Goal: Information Seeking & Learning: Learn about a topic

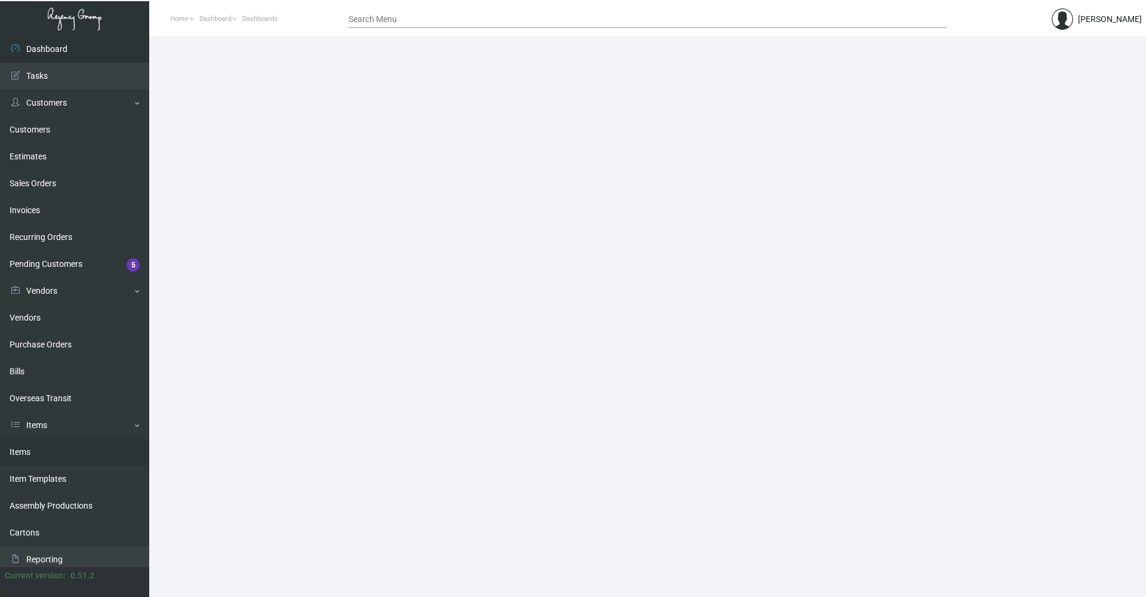
click at [7, 453] on link "Items" at bounding box center [74, 452] width 149 height 27
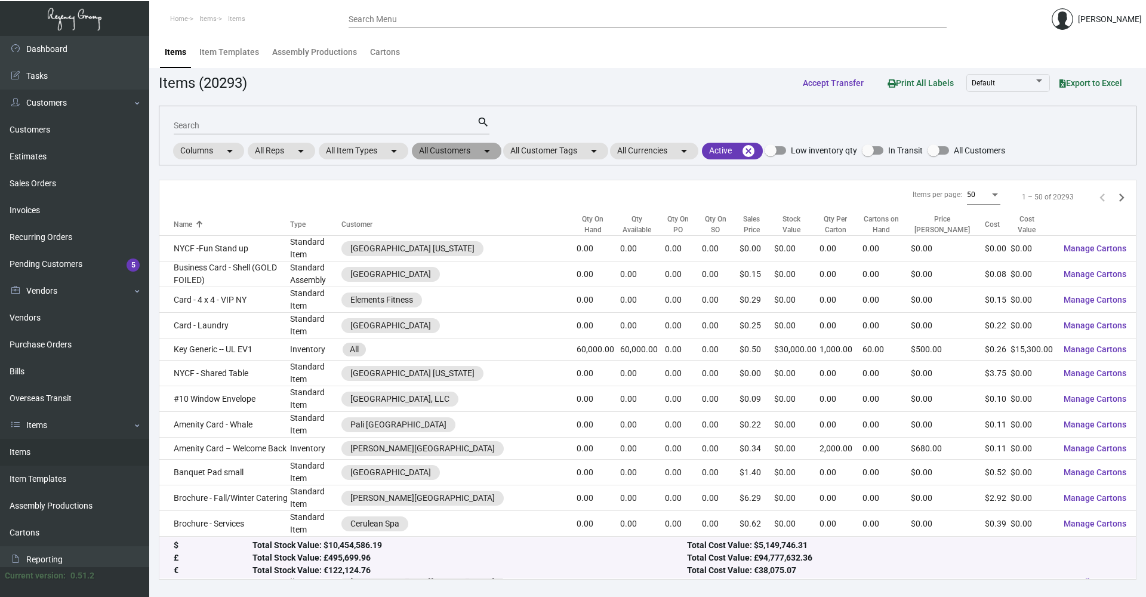
click at [444, 143] on mat-chip "All Customers arrow_drop_down" at bounding box center [457, 151] width 90 height 17
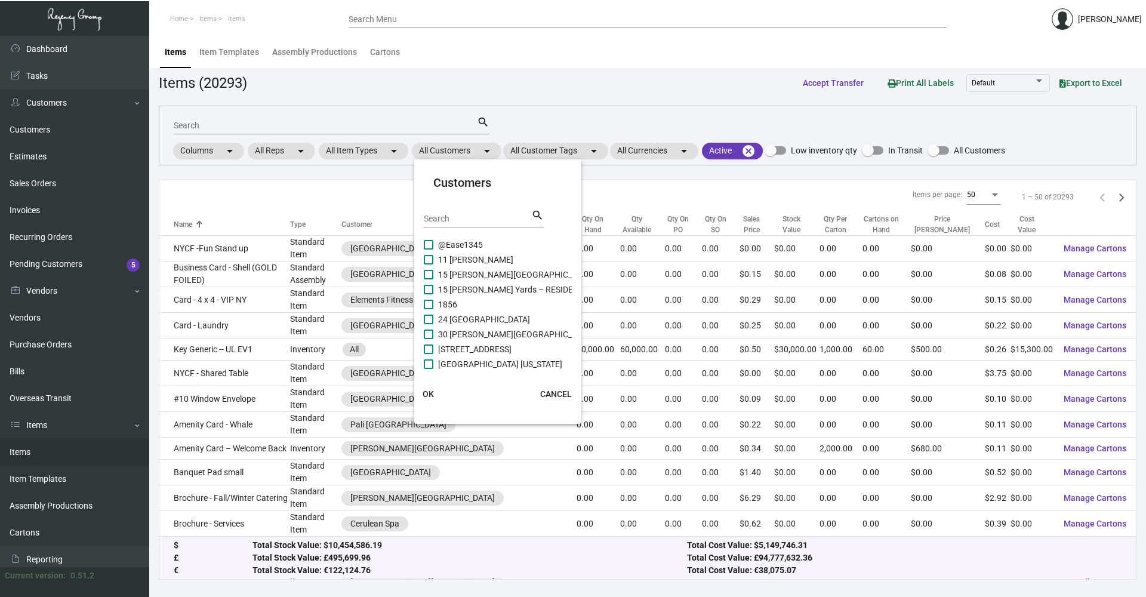
click at [462, 224] on div "Search" at bounding box center [477, 218] width 107 height 19
click at [467, 222] on input "Search" at bounding box center [477, 219] width 107 height 10
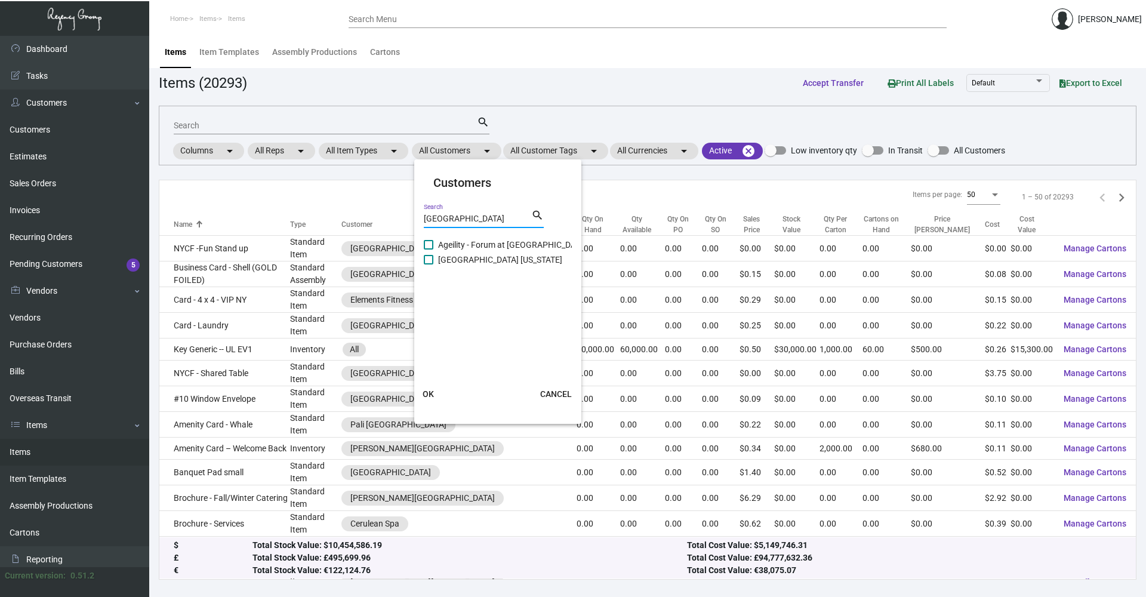
type input "[GEOGRAPHIC_DATA]"
click at [479, 260] on span "[GEOGRAPHIC_DATA] [US_STATE]" at bounding box center [500, 260] width 124 height 14
click at [429, 264] on input "[GEOGRAPHIC_DATA] [US_STATE]" at bounding box center [428, 264] width 1 height 1
checkbox input "true"
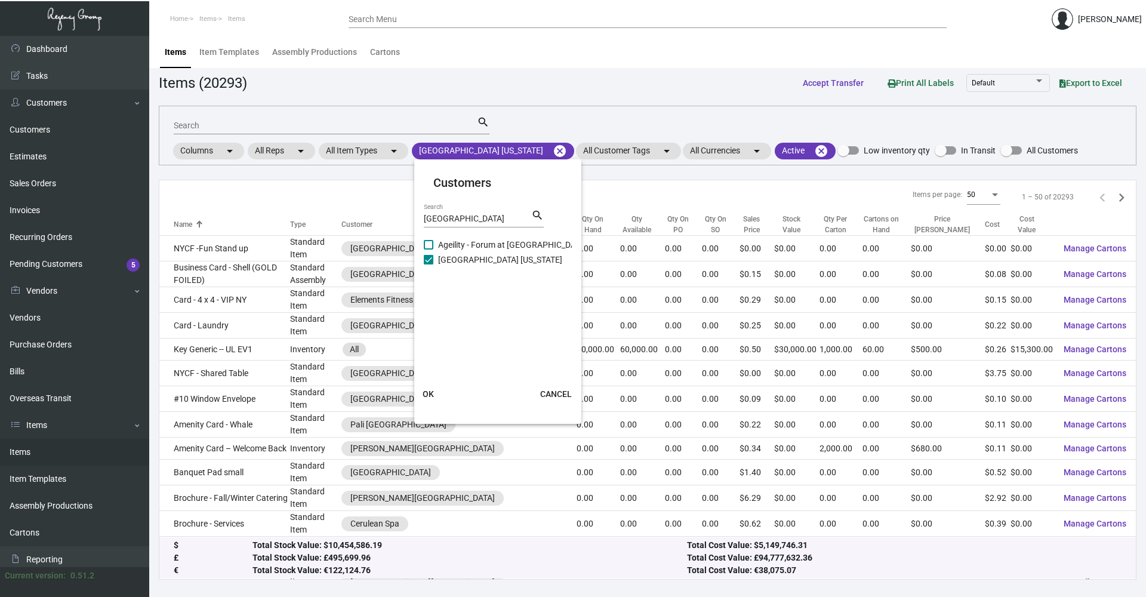
click at [426, 394] on span "OK" at bounding box center [428, 394] width 11 height 10
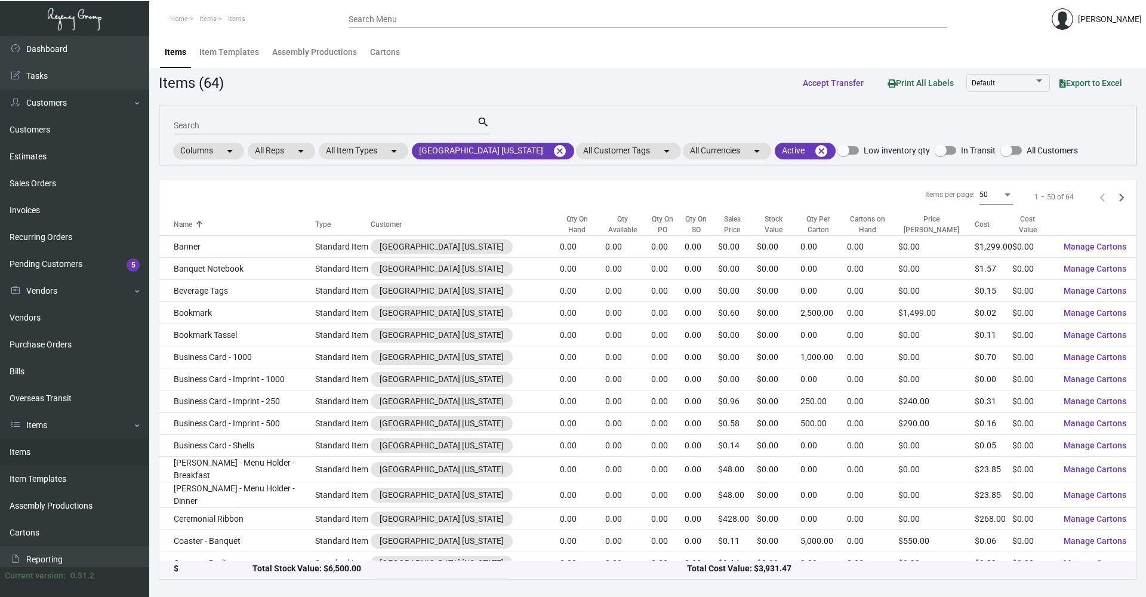
click at [220, 123] on input "Search" at bounding box center [325, 126] width 303 height 10
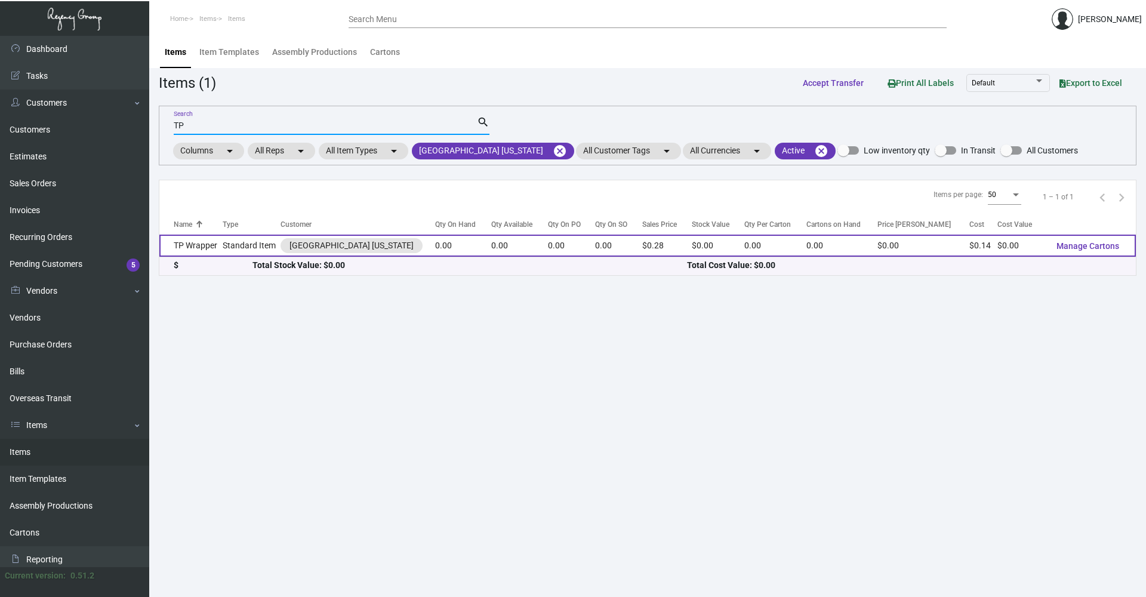
type input "TP"
click at [255, 245] on td "Standard Item" at bounding box center [252, 246] width 58 height 22
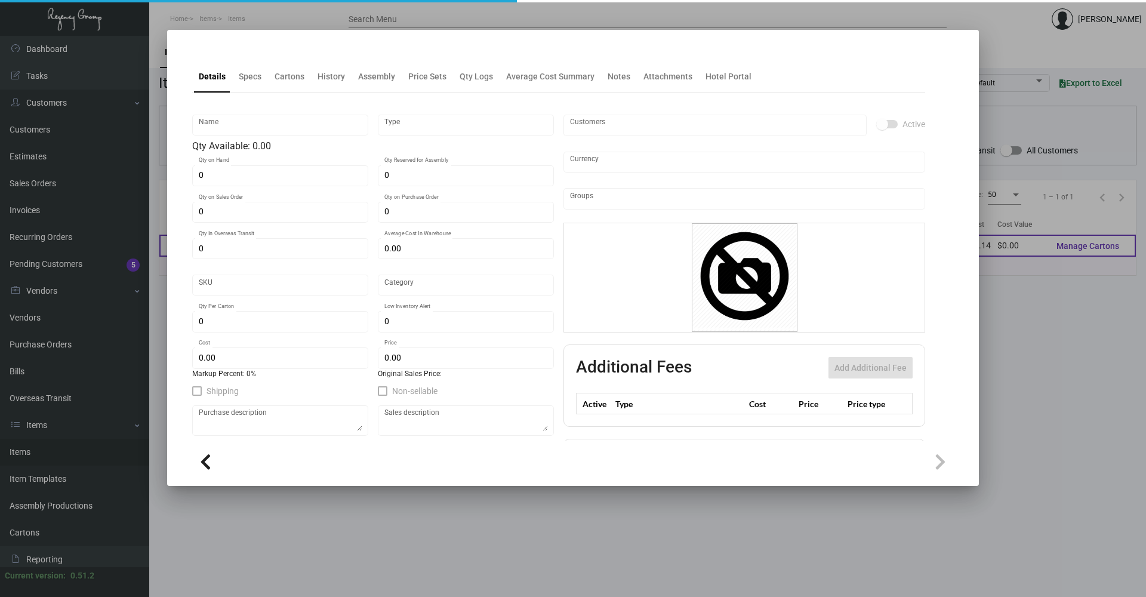
type input "TP Wrapper"
type input "Standard Item"
type input "$ 0.00"
type input "Standard"
type input "$ 0.13658"
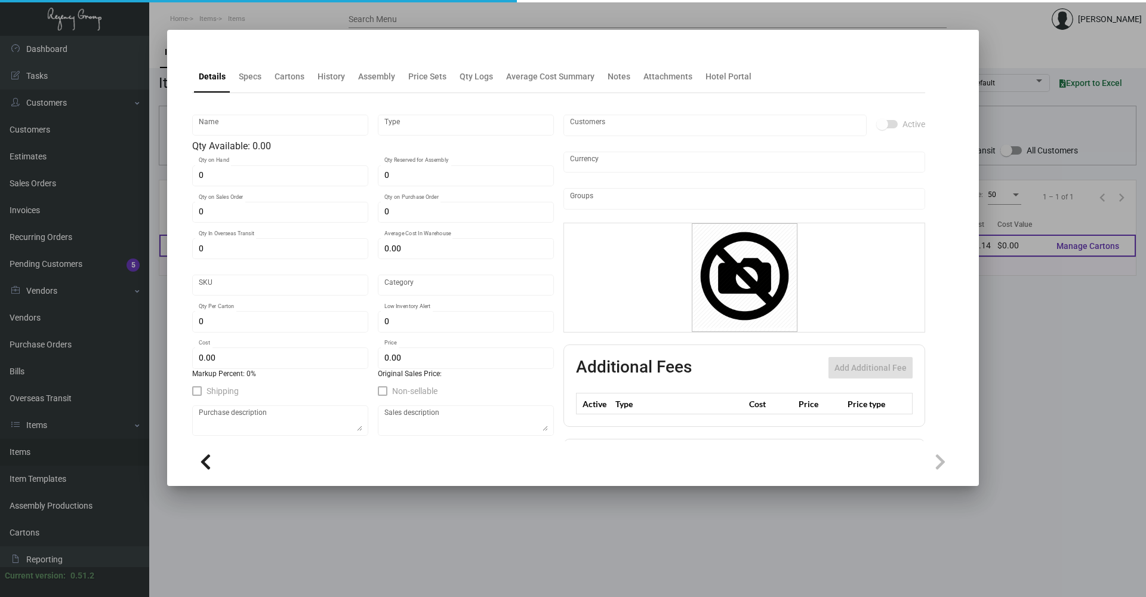
type input "$ 0.28"
checkbox input "true"
type input "United States Dollar $"
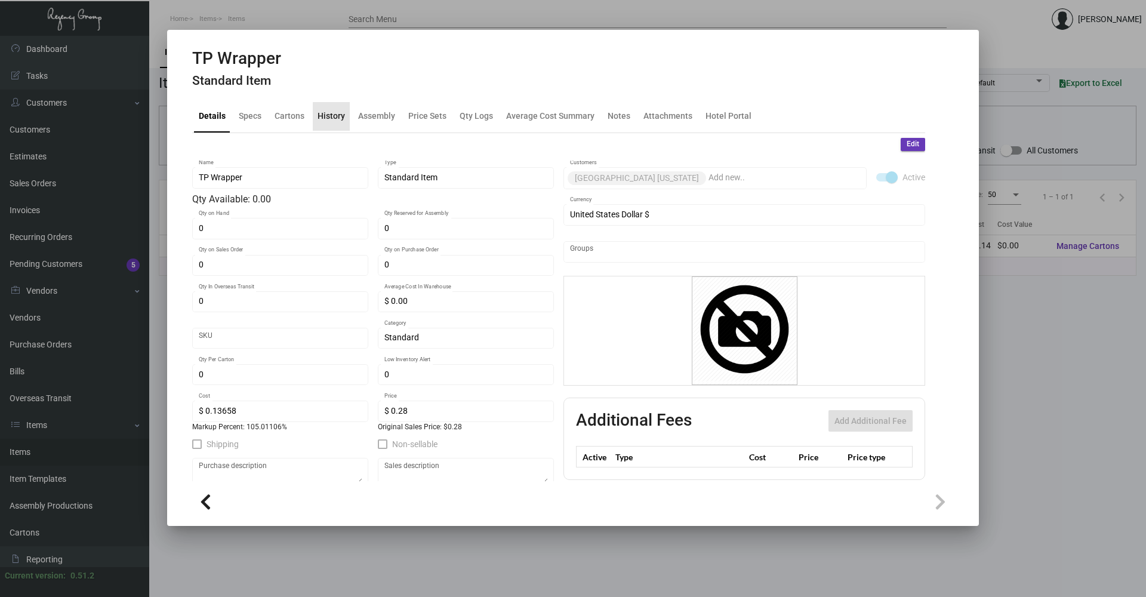
click at [331, 121] on div "History" at bounding box center [331, 116] width 27 height 13
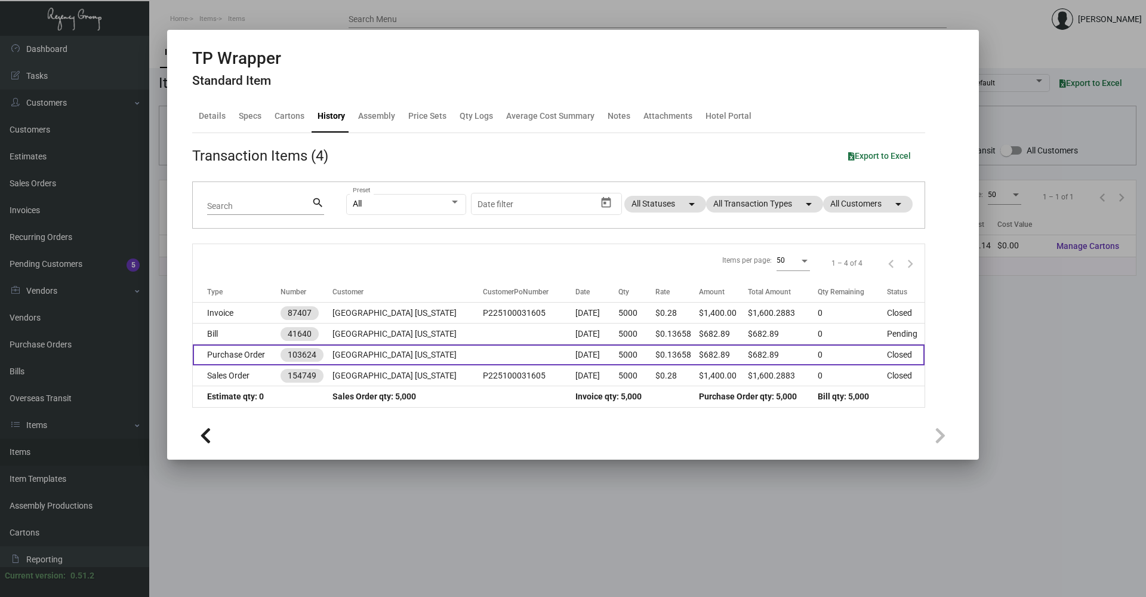
click at [488, 363] on td at bounding box center [529, 354] width 93 height 21
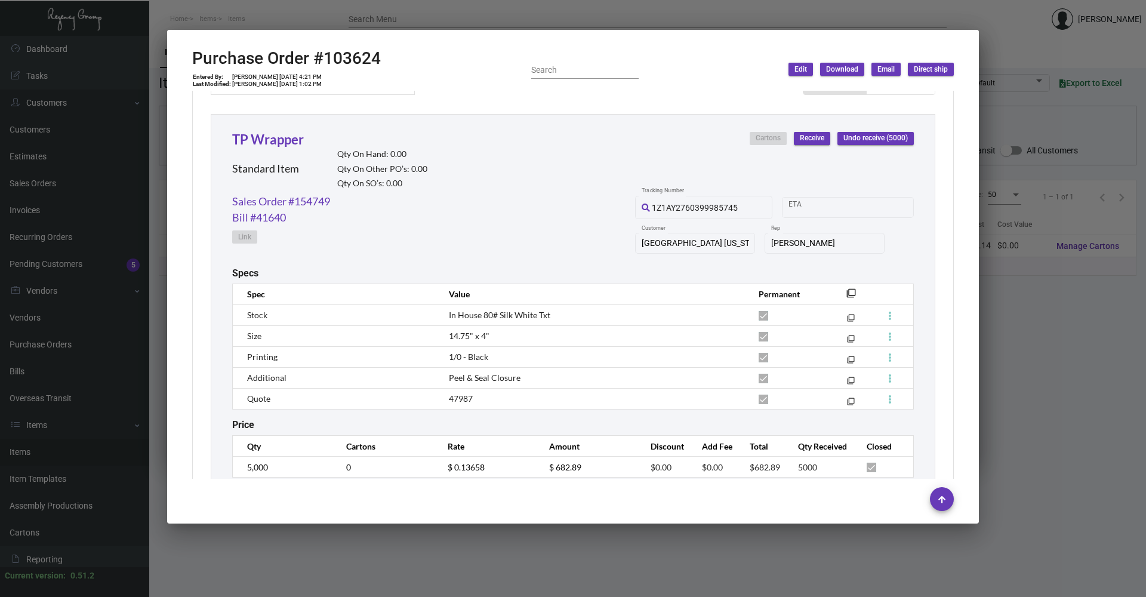
scroll to position [574, 0]
